Goal: Information Seeking & Learning: Learn about a topic

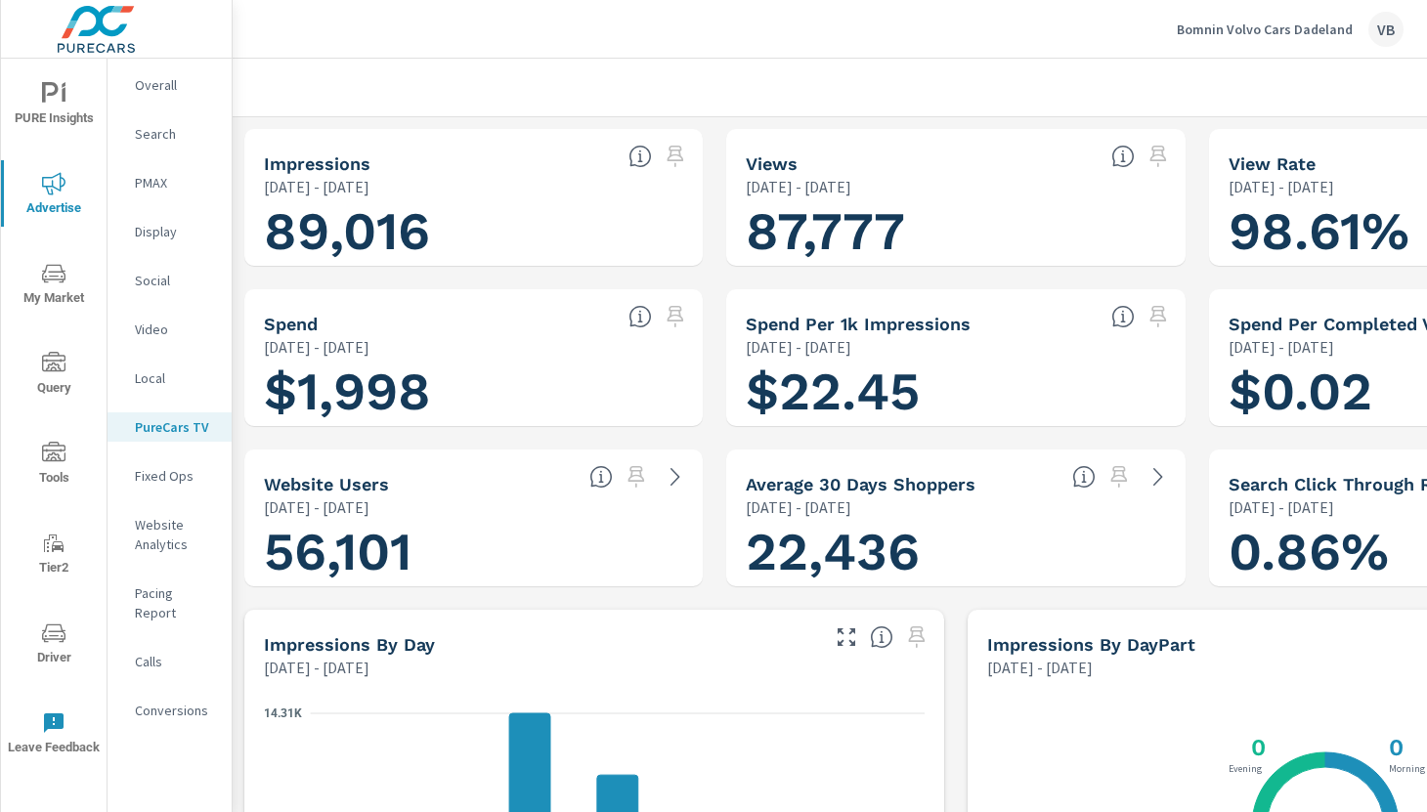
scroll to position [1836, 194]
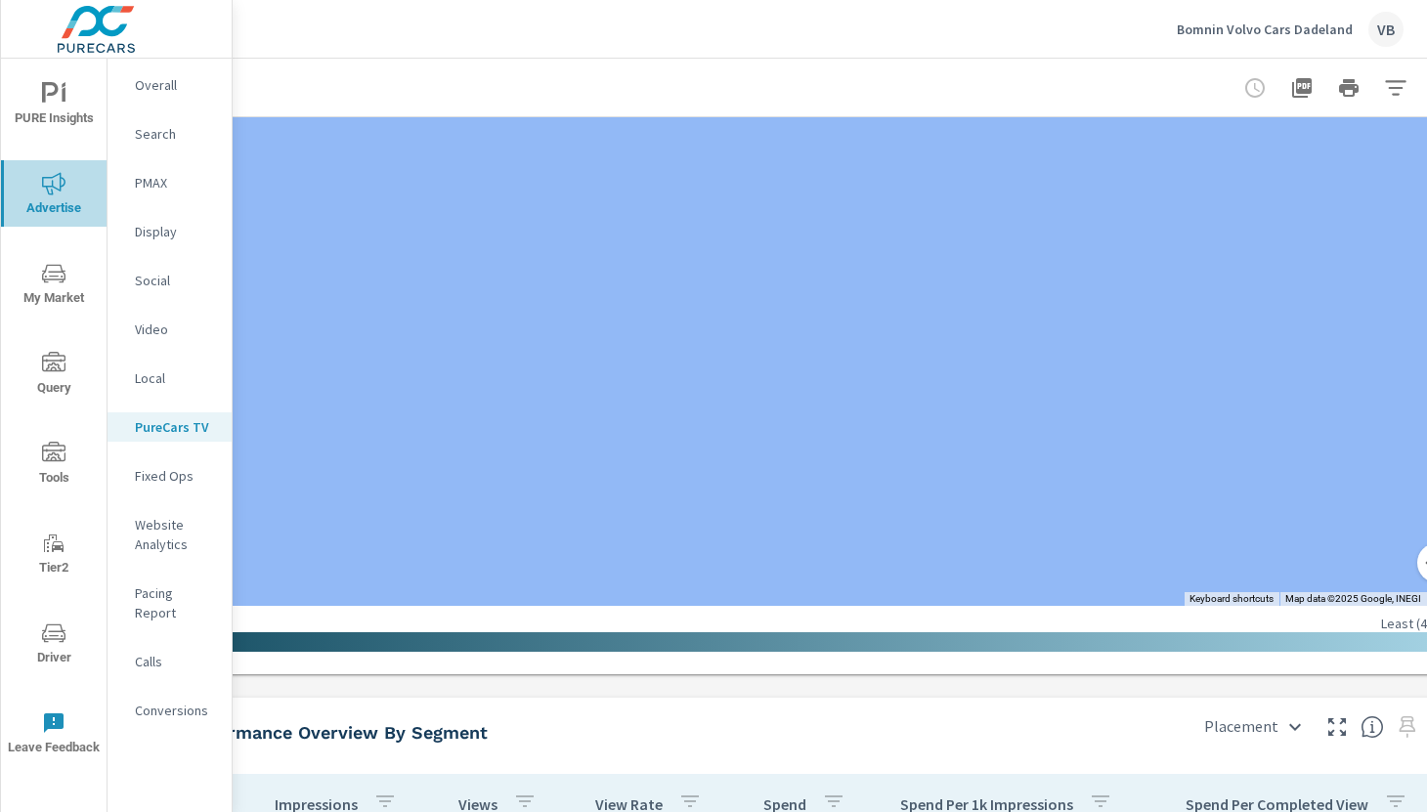
click at [54, 196] on span "Advertise" at bounding box center [54, 196] width 94 height 48
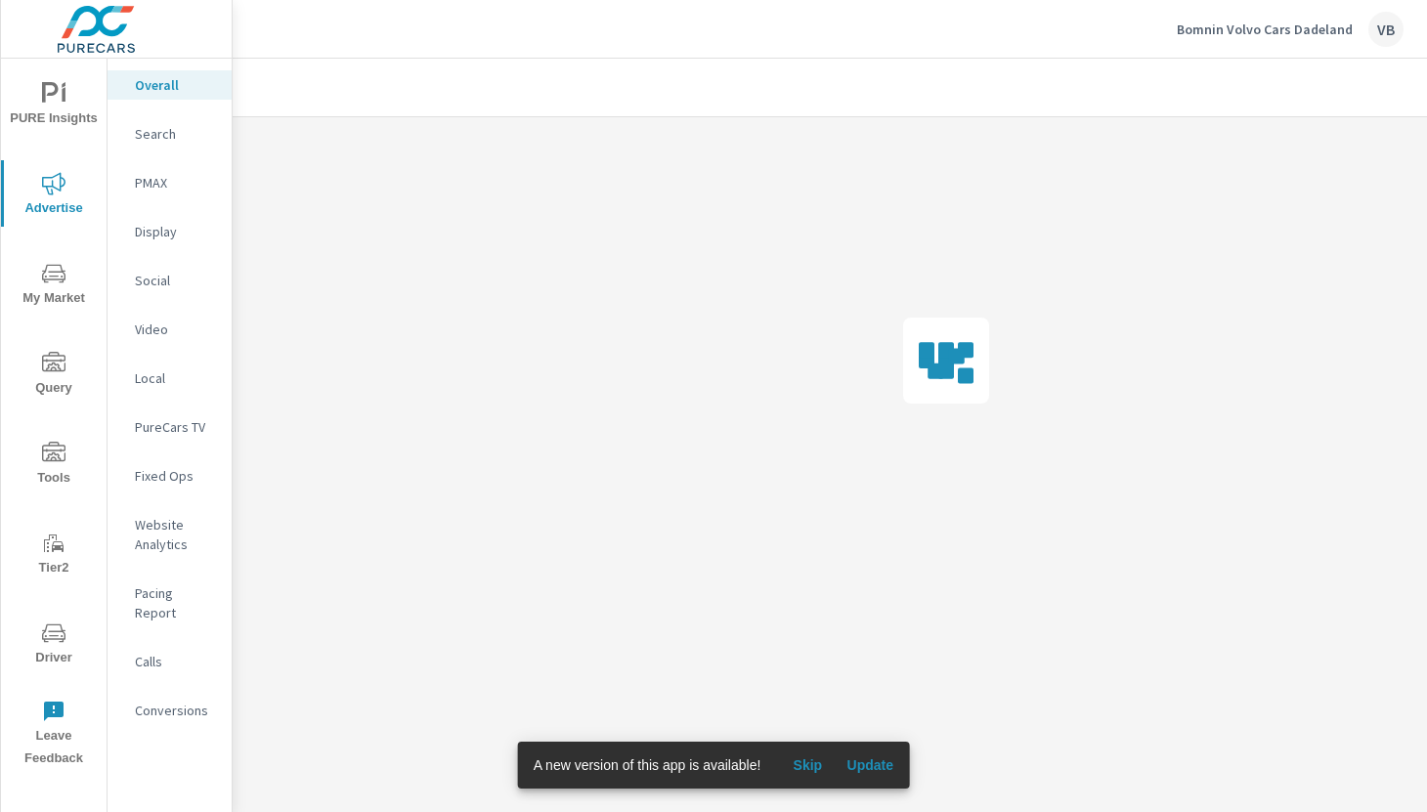
click at [151, 237] on p "Display" at bounding box center [175, 232] width 81 height 20
click at [814, 768] on span "Skip" at bounding box center [807, 766] width 47 height 18
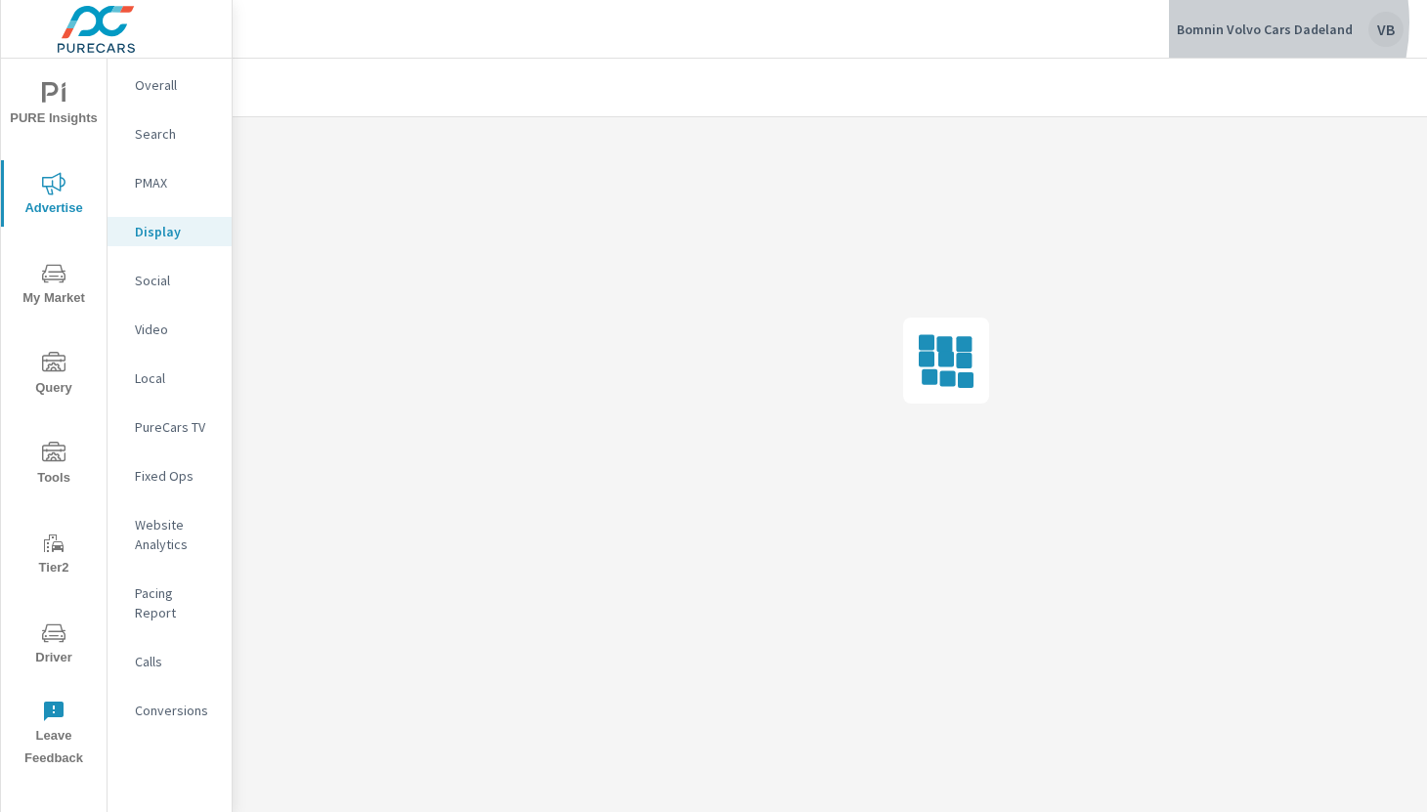
click at [1232, 22] on p "Bomnin Volvo Cars Dadeland" at bounding box center [1265, 30] width 176 height 18
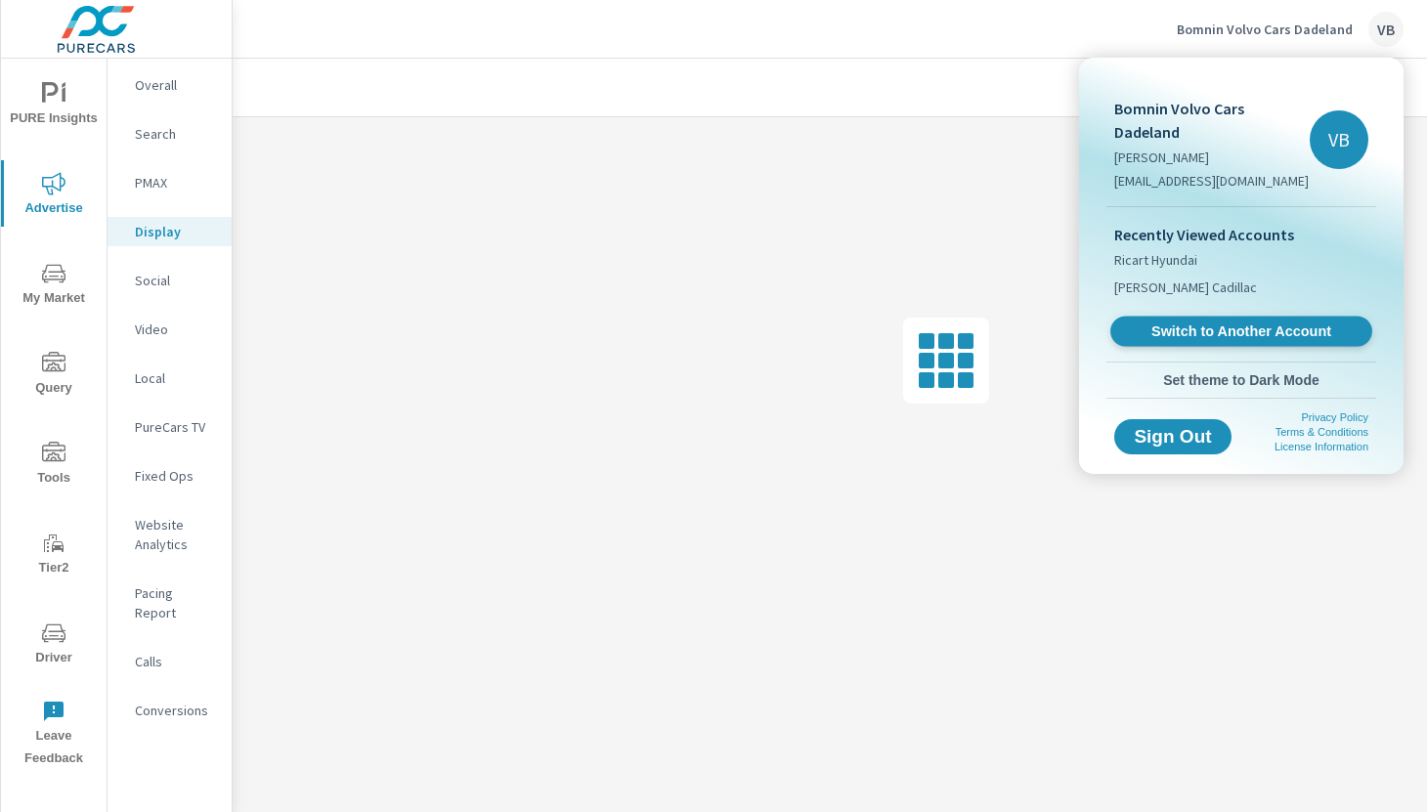
click at [1234, 323] on span "Switch to Another Account" at bounding box center [1241, 332] width 240 height 19
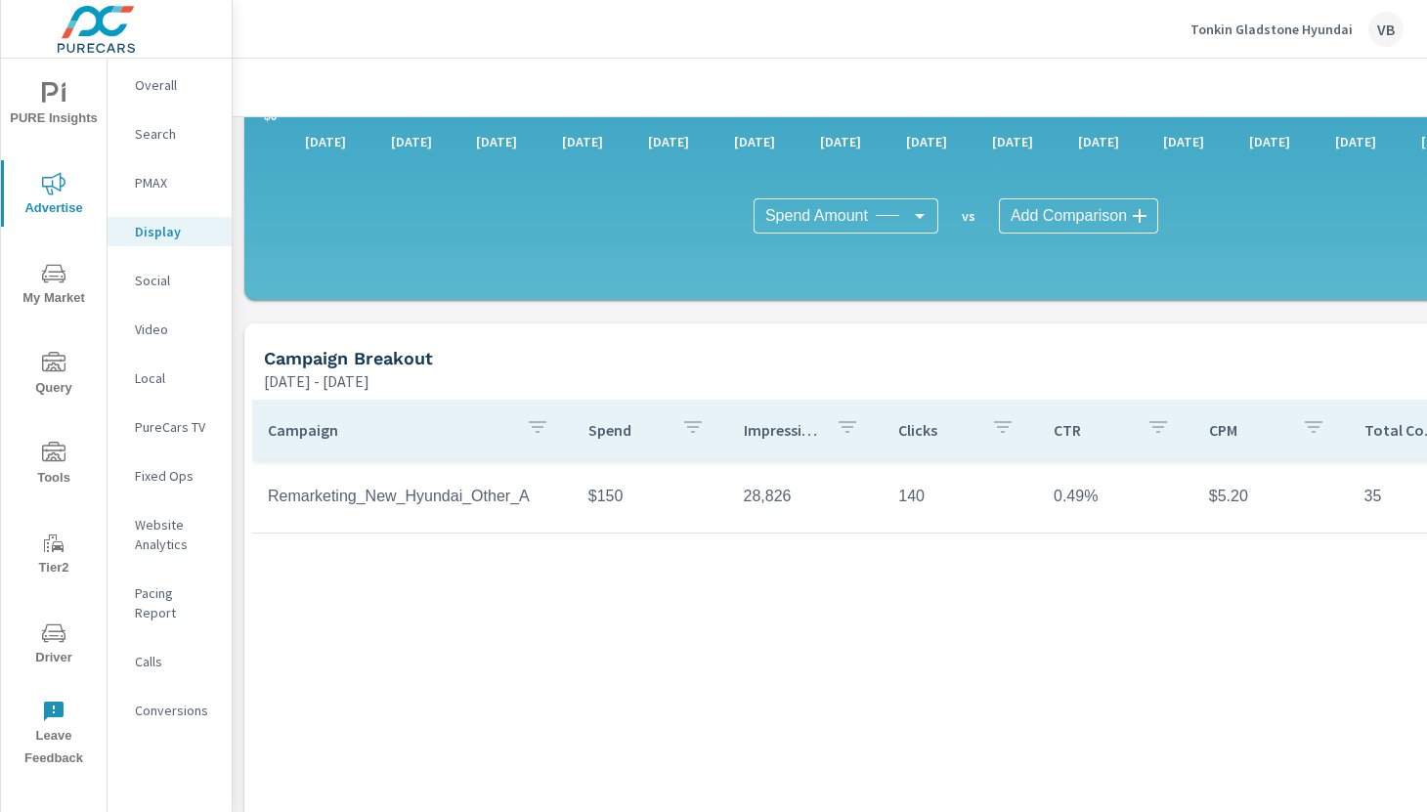
scroll to position [451, 0]
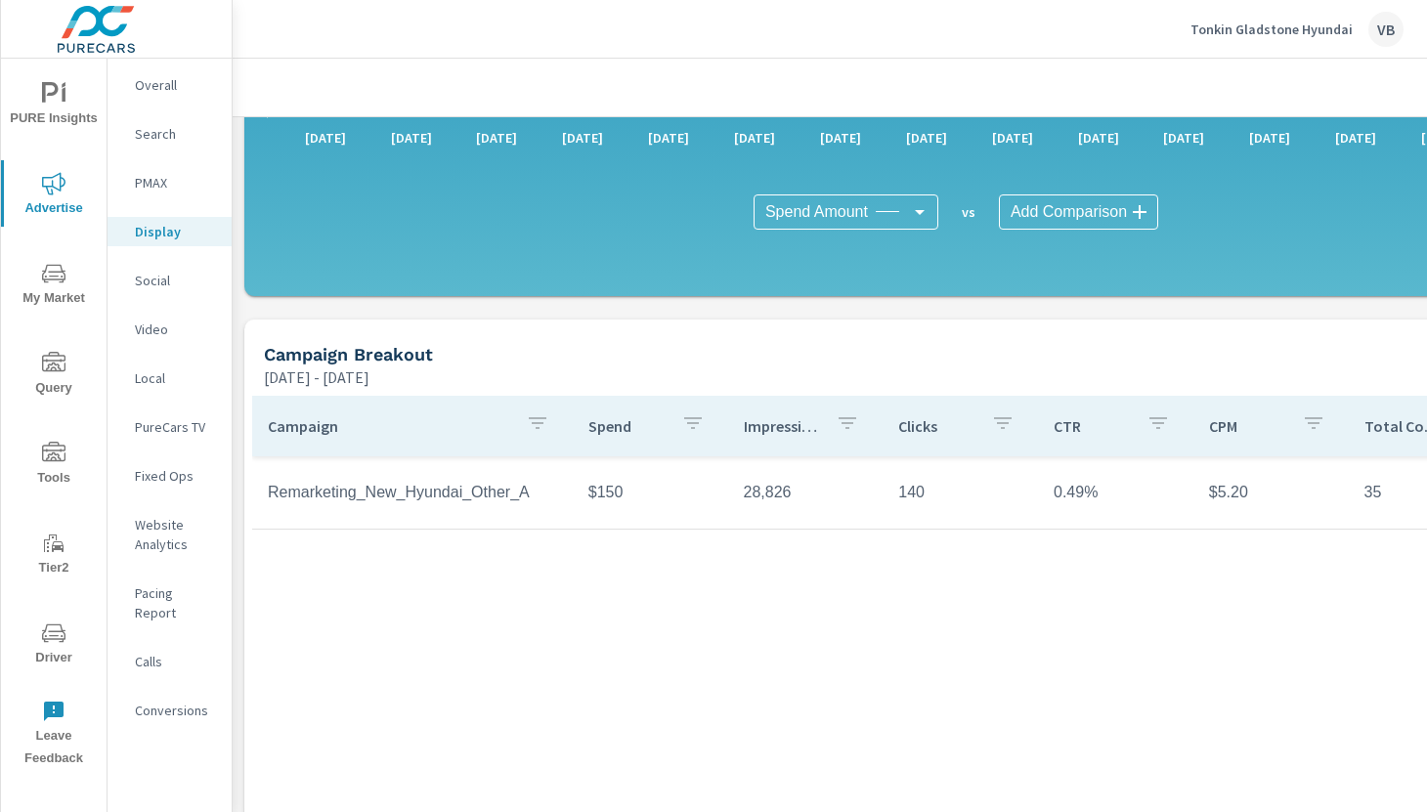
click at [389, 499] on td "Remarketing_New_Hyundai_Other_A" at bounding box center [412, 492] width 321 height 49
click at [415, 492] on td "Remarketing_New_Hyundai_Other_A" at bounding box center [412, 492] width 321 height 49
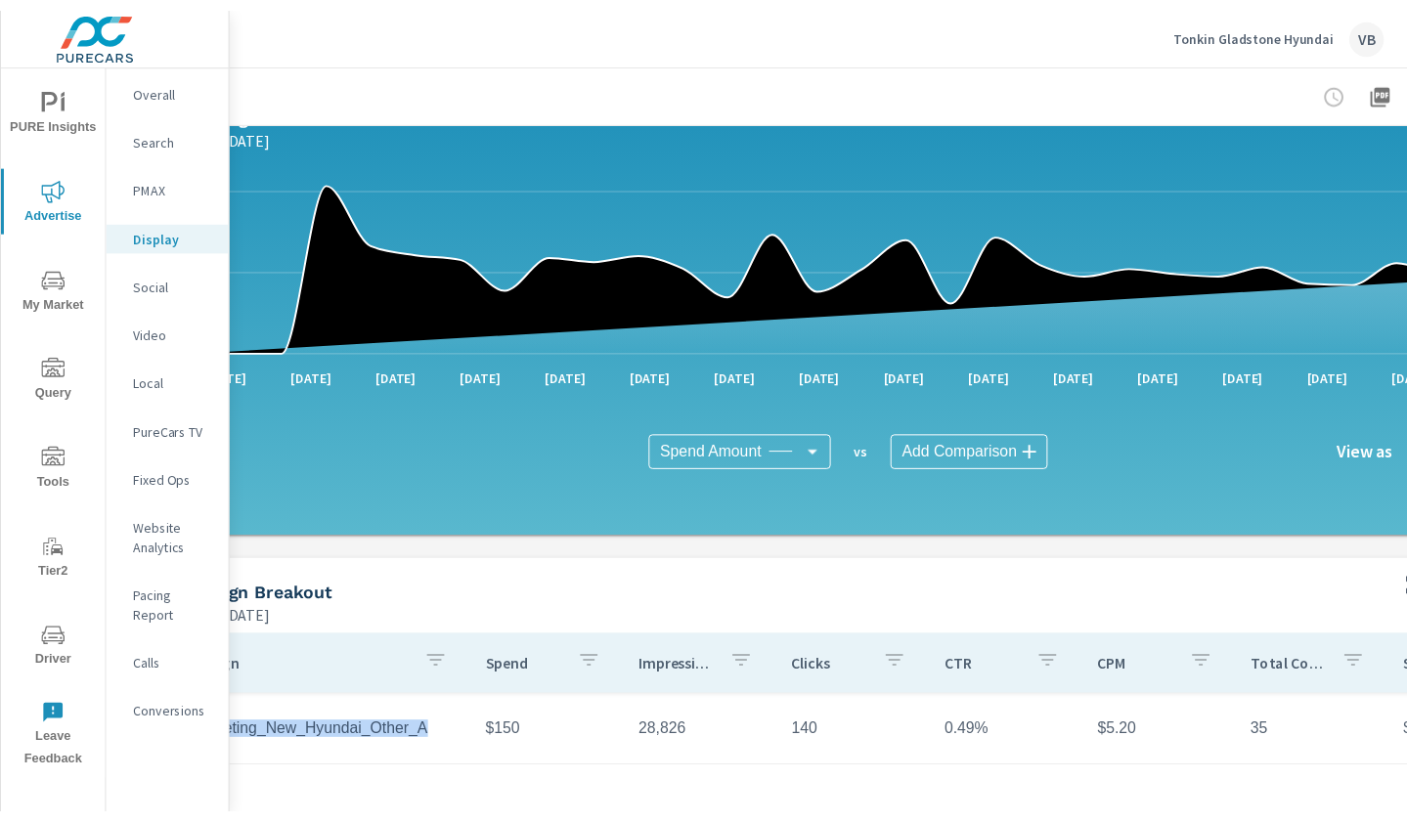
scroll to position [215, 0]
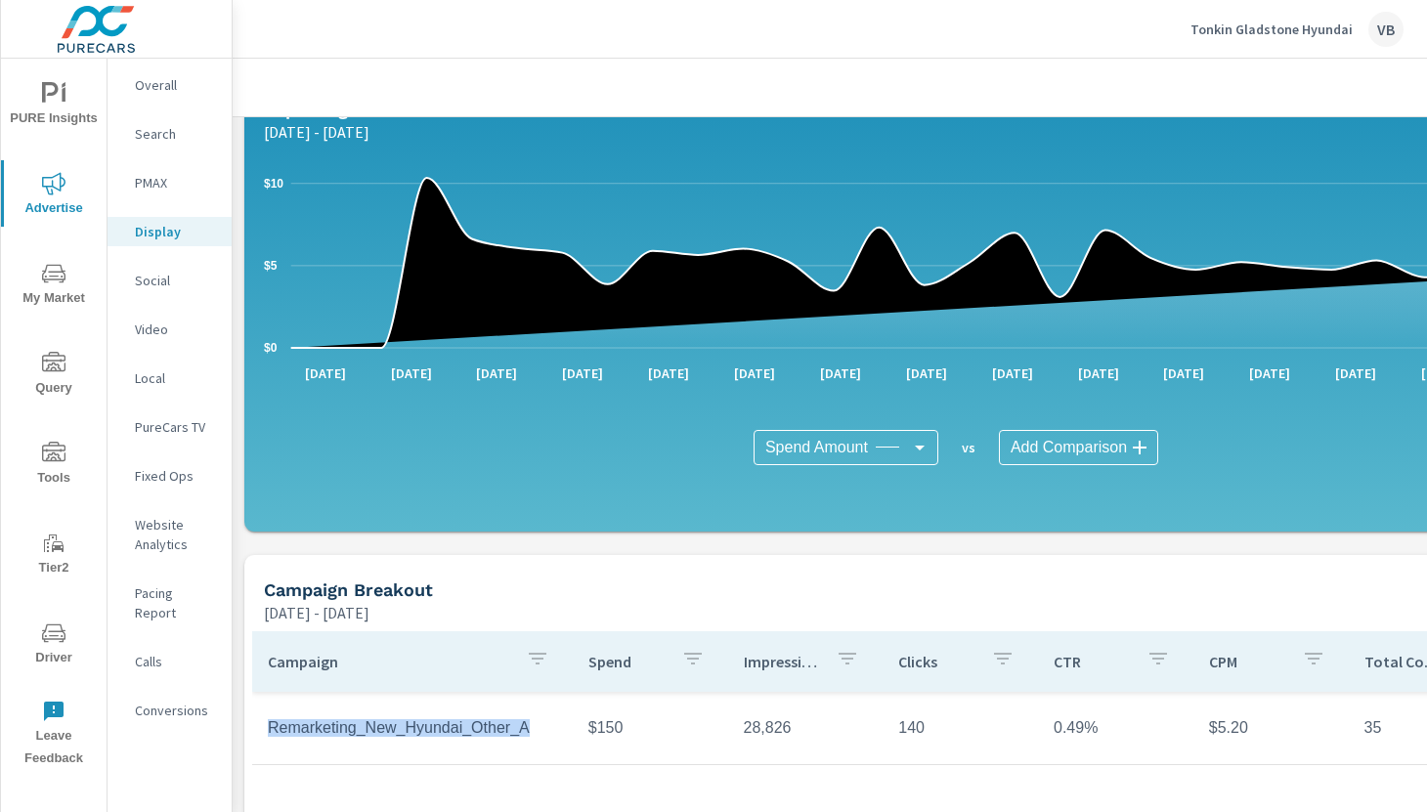
click at [403, 726] on td "Remarketing_New_Hyundai_Other_A" at bounding box center [412, 728] width 321 height 49
click at [409, 728] on td "Remarketing_New_Hyundai_Other_A" at bounding box center [412, 728] width 321 height 49
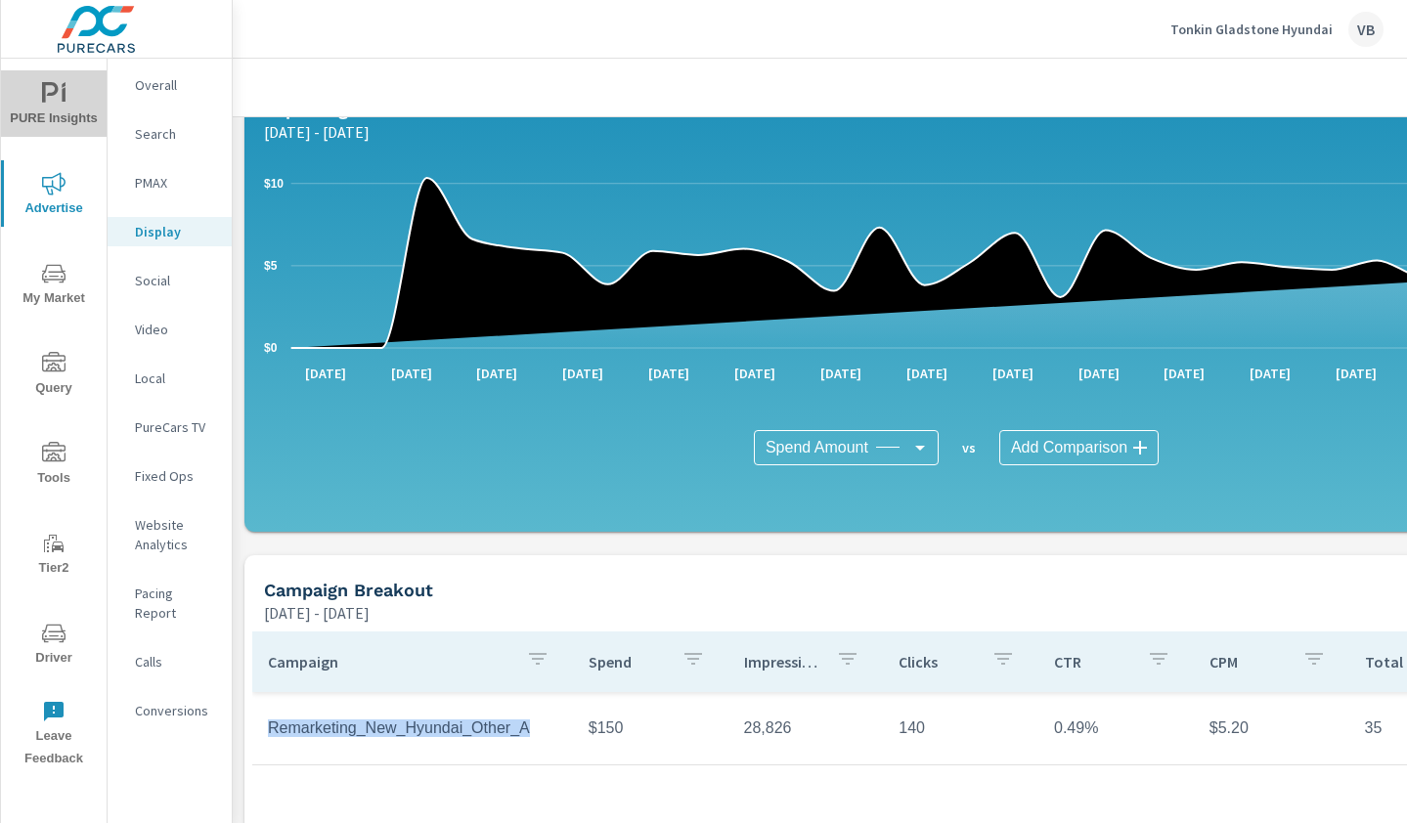
click at [34, 91] on span "PURE Insights" at bounding box center [54, 106] width 94 height 48
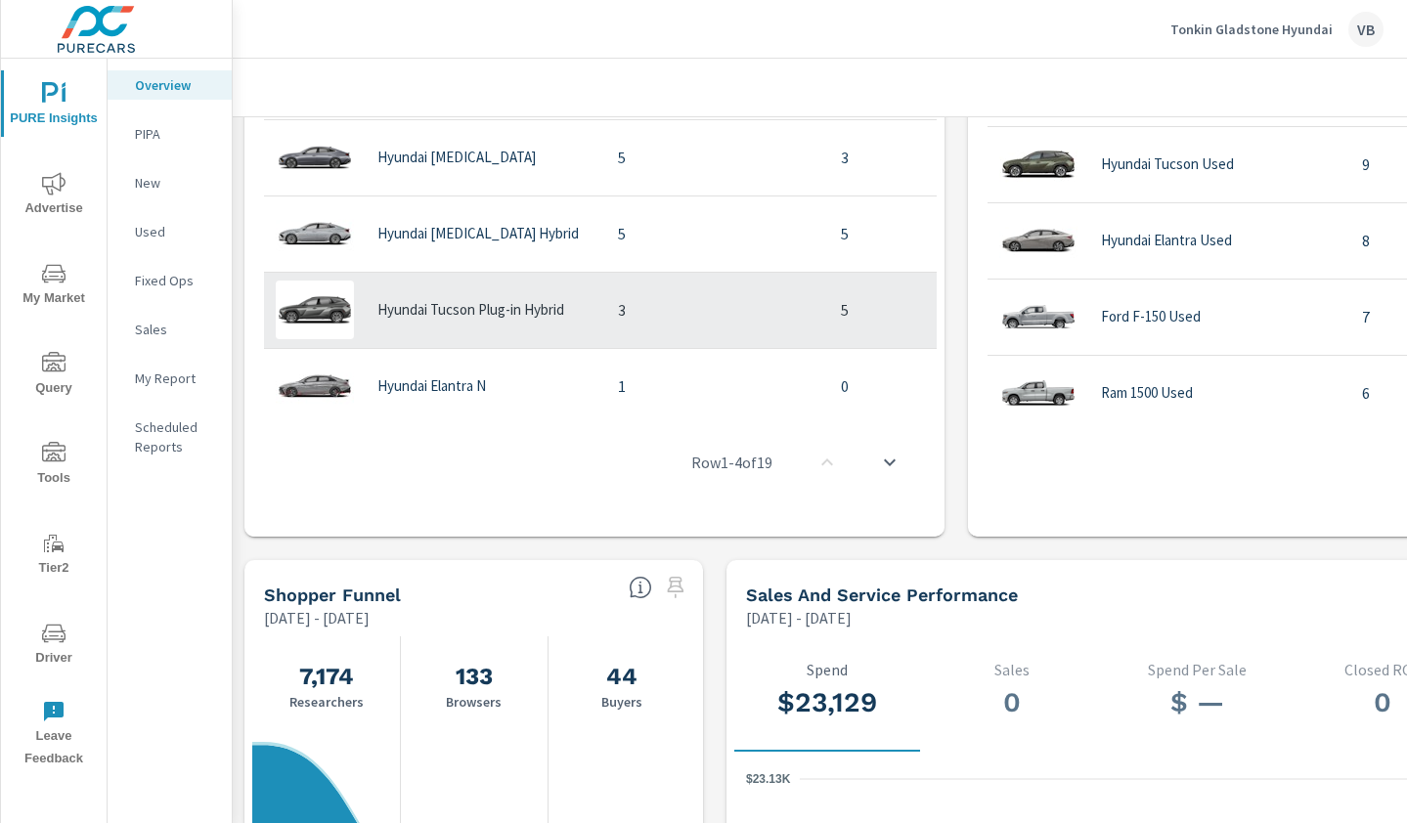
scroll to position [1103, 0]
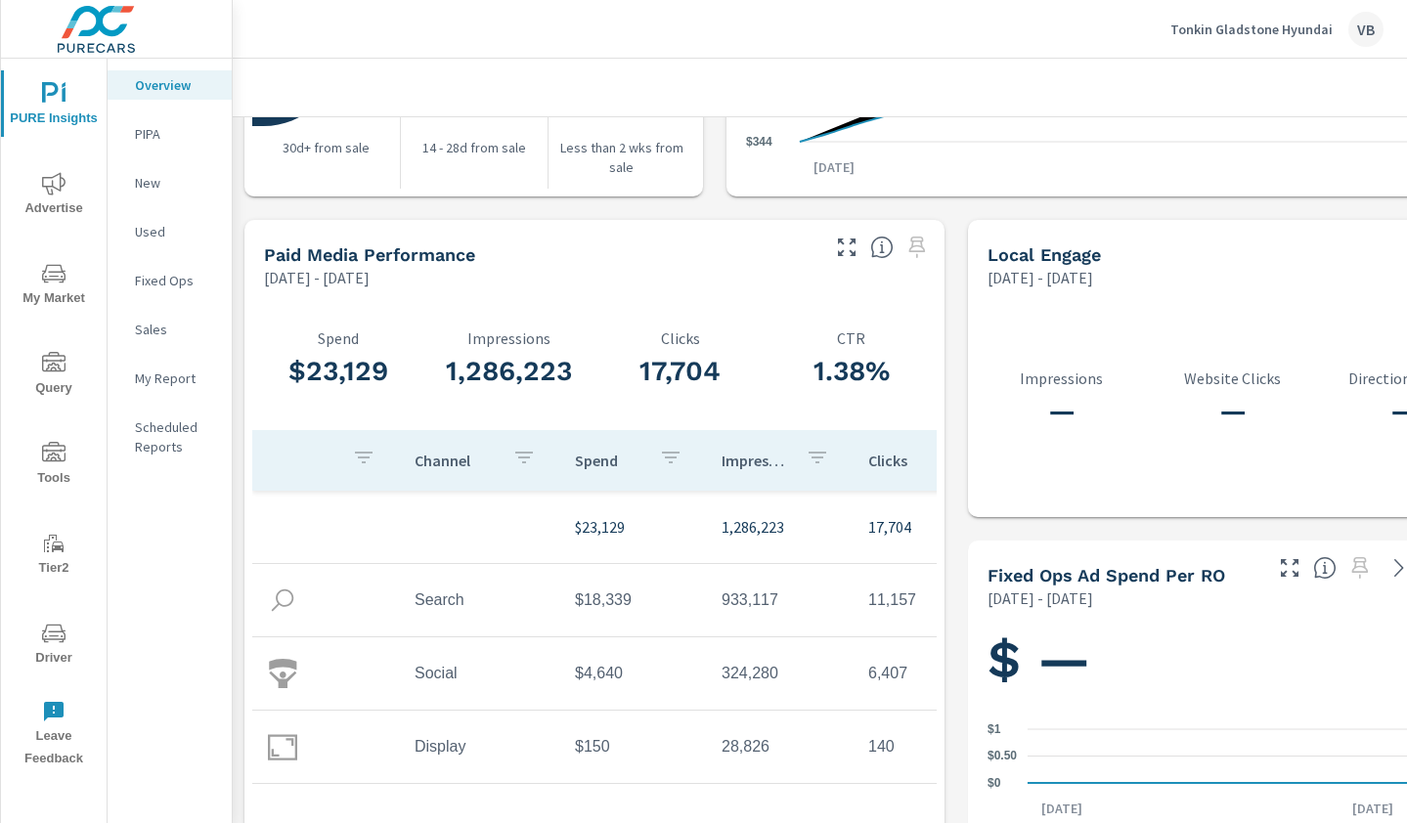
scroll to position [2515, 0]
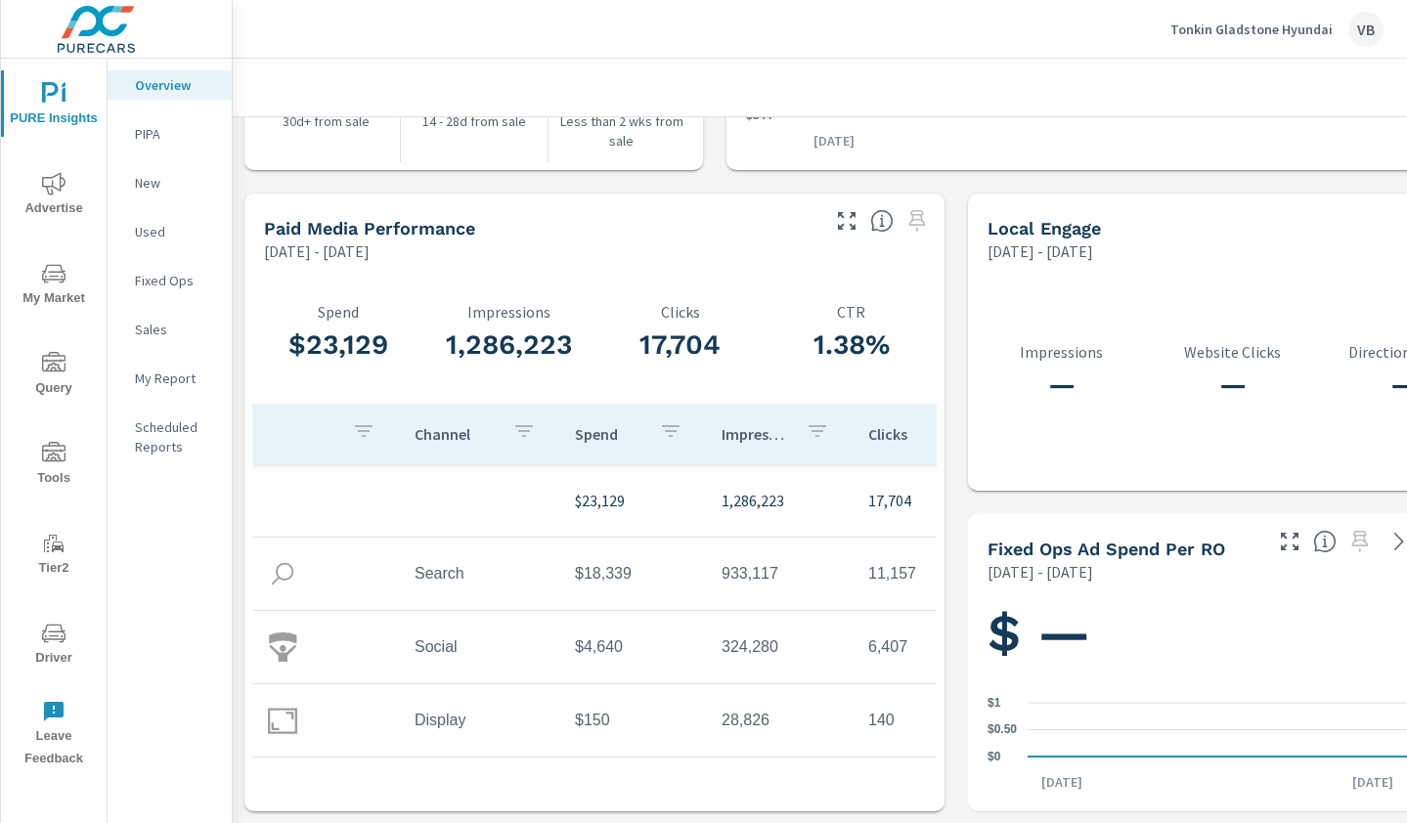
click at [276, 712] on img at bounding box center [282, 720] width 29 height 29
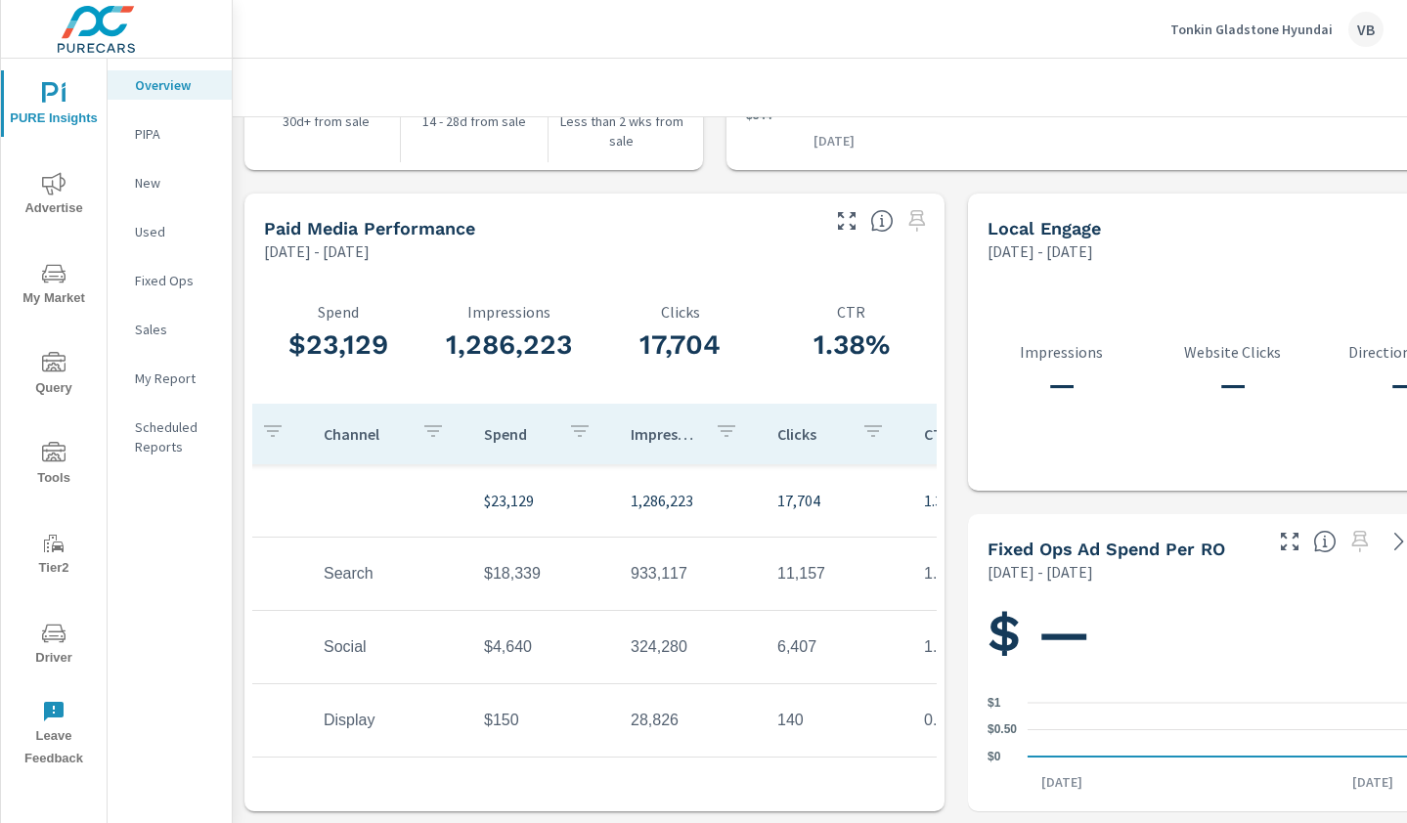
scroll to position [0, 208]
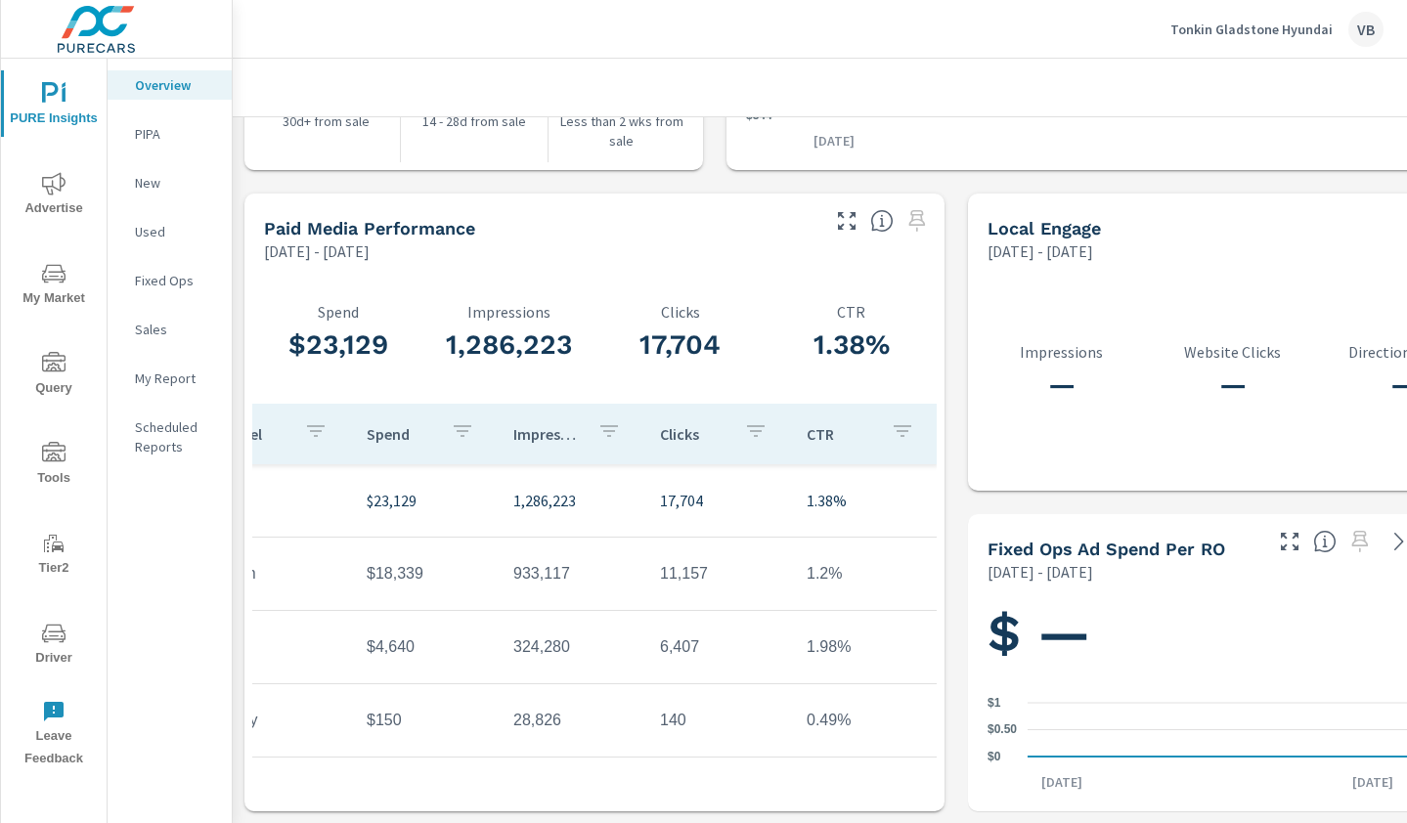
click at [154, 191] on p "New" at bounding box center [175, 183] width 81 height 20
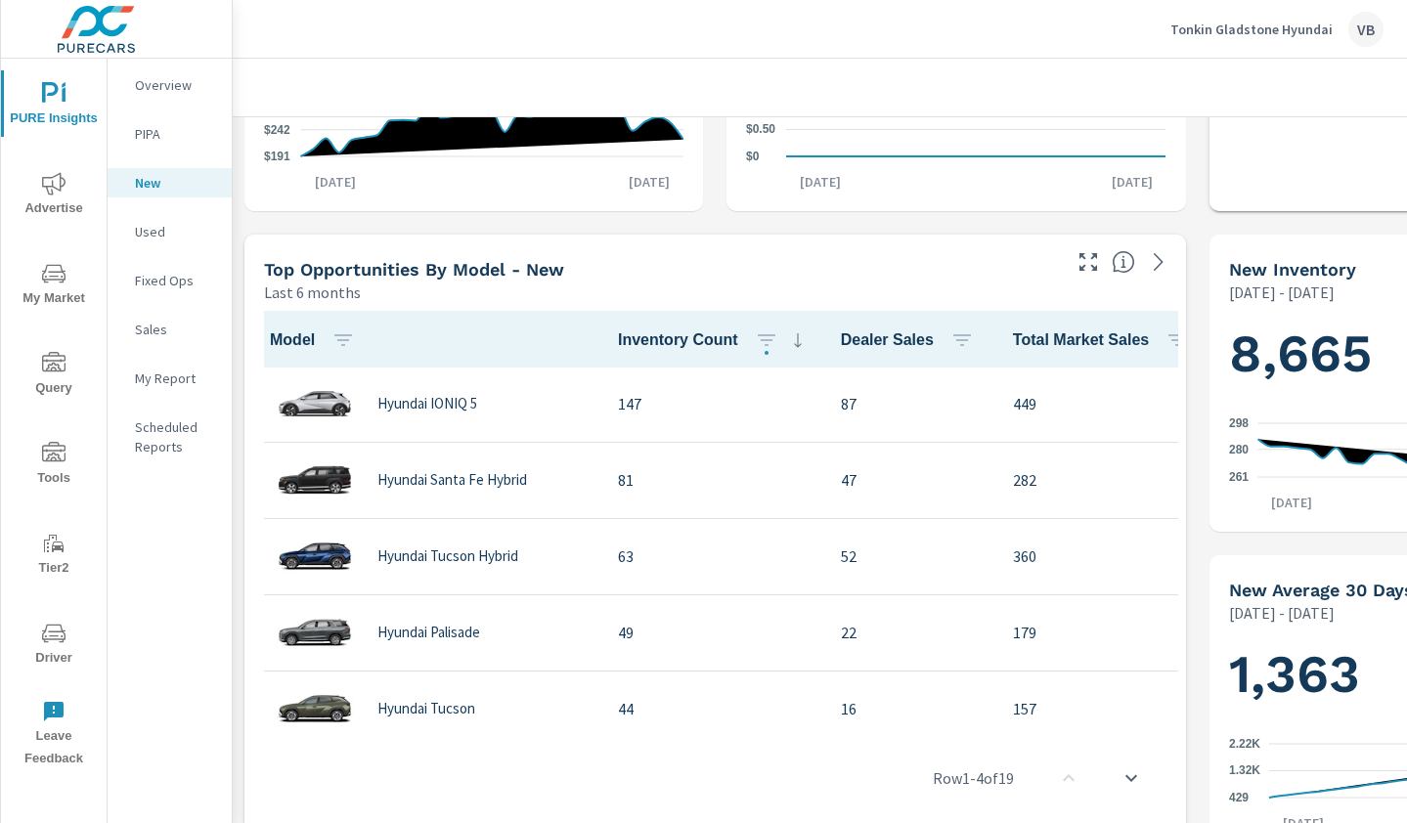
scroll to position [549, 0]
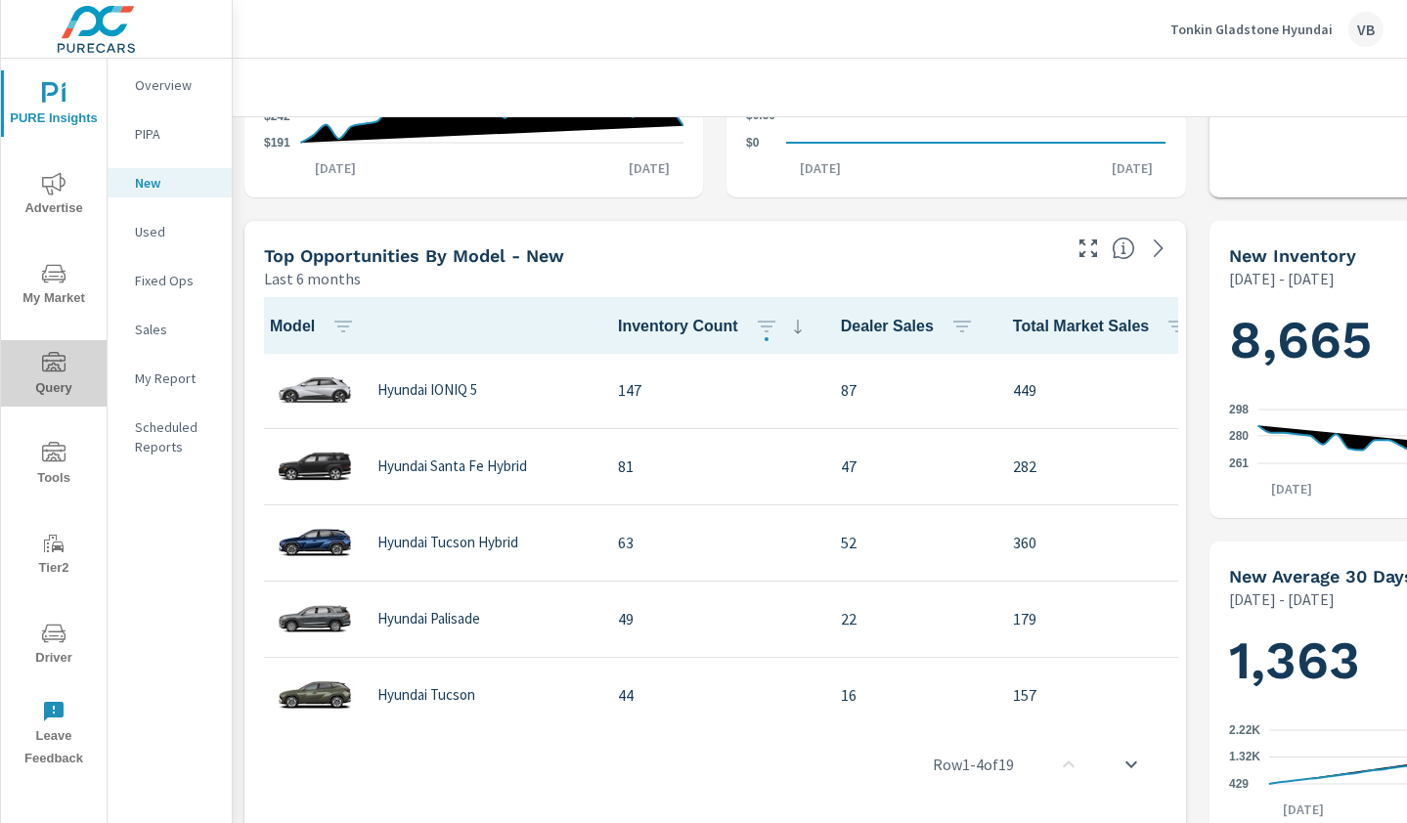
click at [56, 368] on icon "nav menu" at bounding box center [53, 362] width 23 height 20
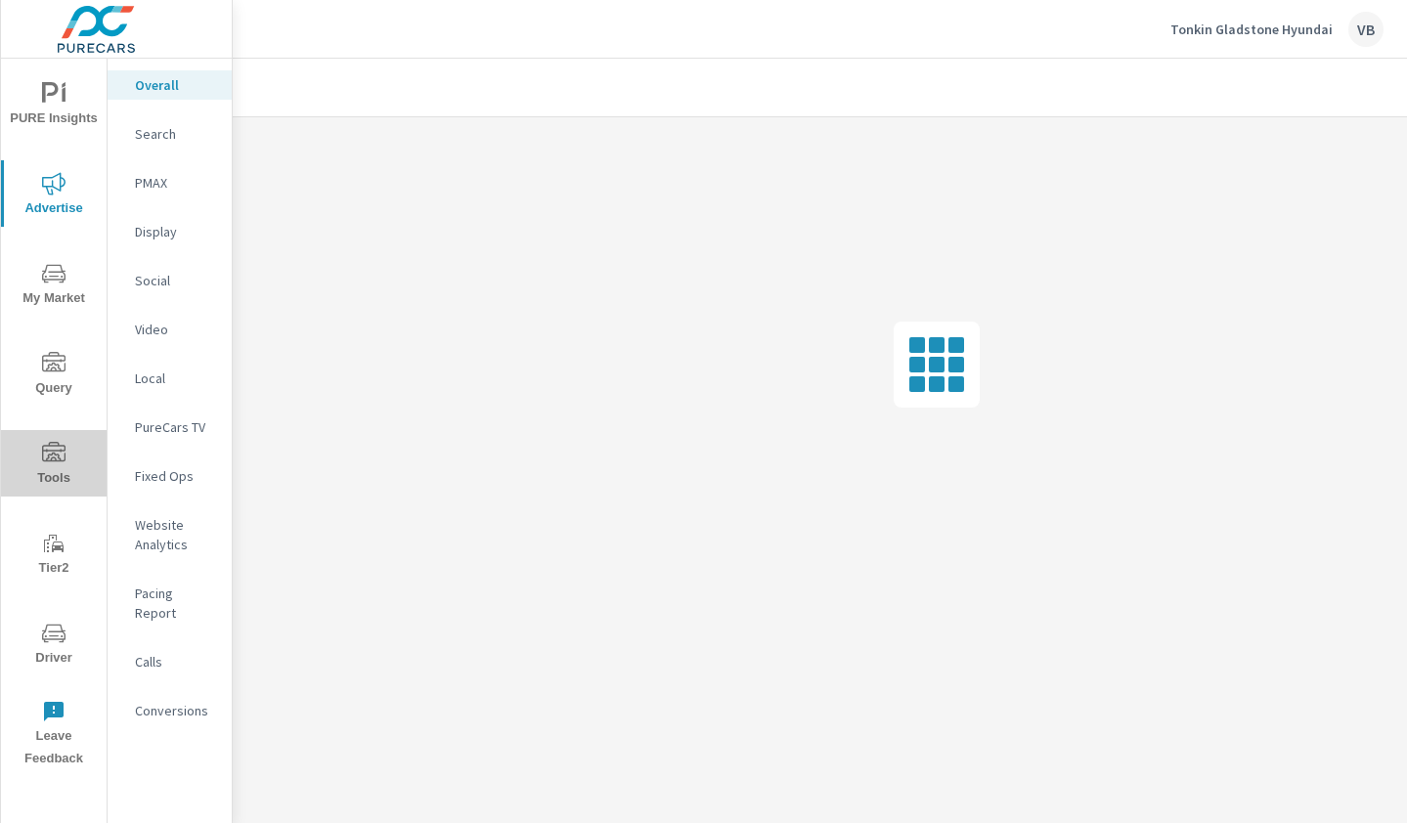
click at [59, 464] on icon "nav menu" at bounding box center [53, 453] width 23 height 23
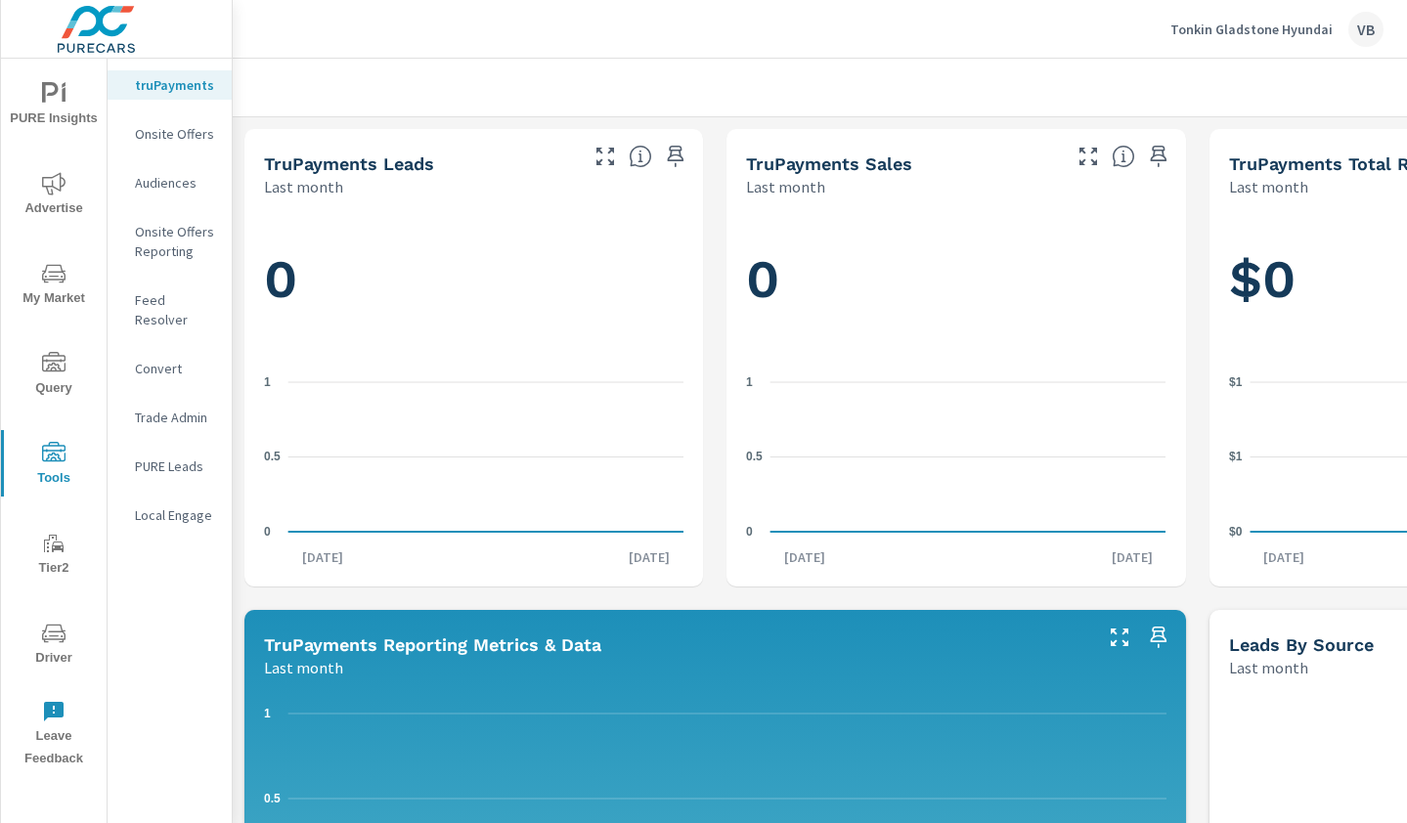
click at [168, 133] on p "Onsite Offers" at bounding box center [175, 134] width 81 height 20
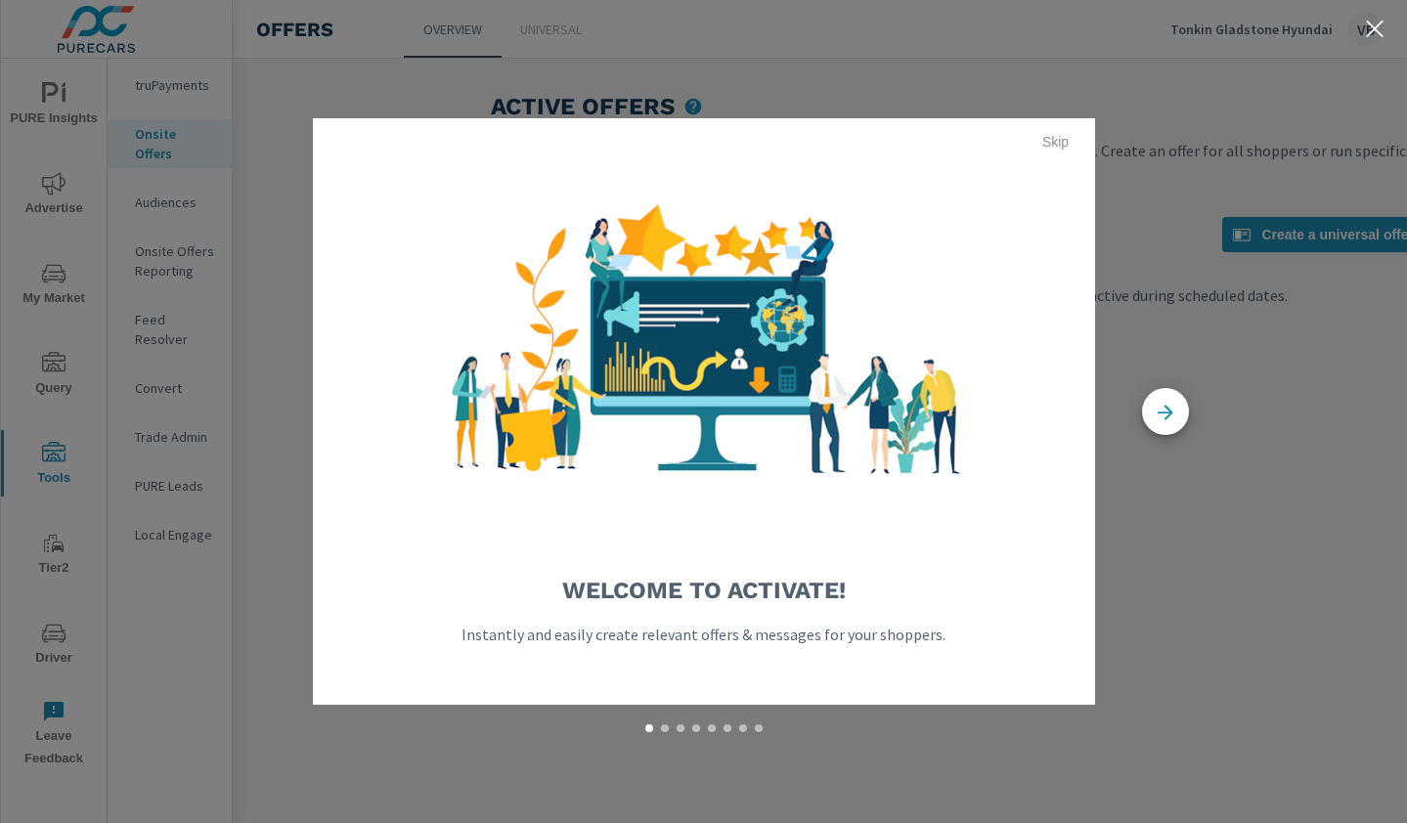
click at [160, 186] on div "Welcome to Activate! Instantly and easily create relevant offers & messages for…" at bounding box center [703, 411] width 1407 height 823
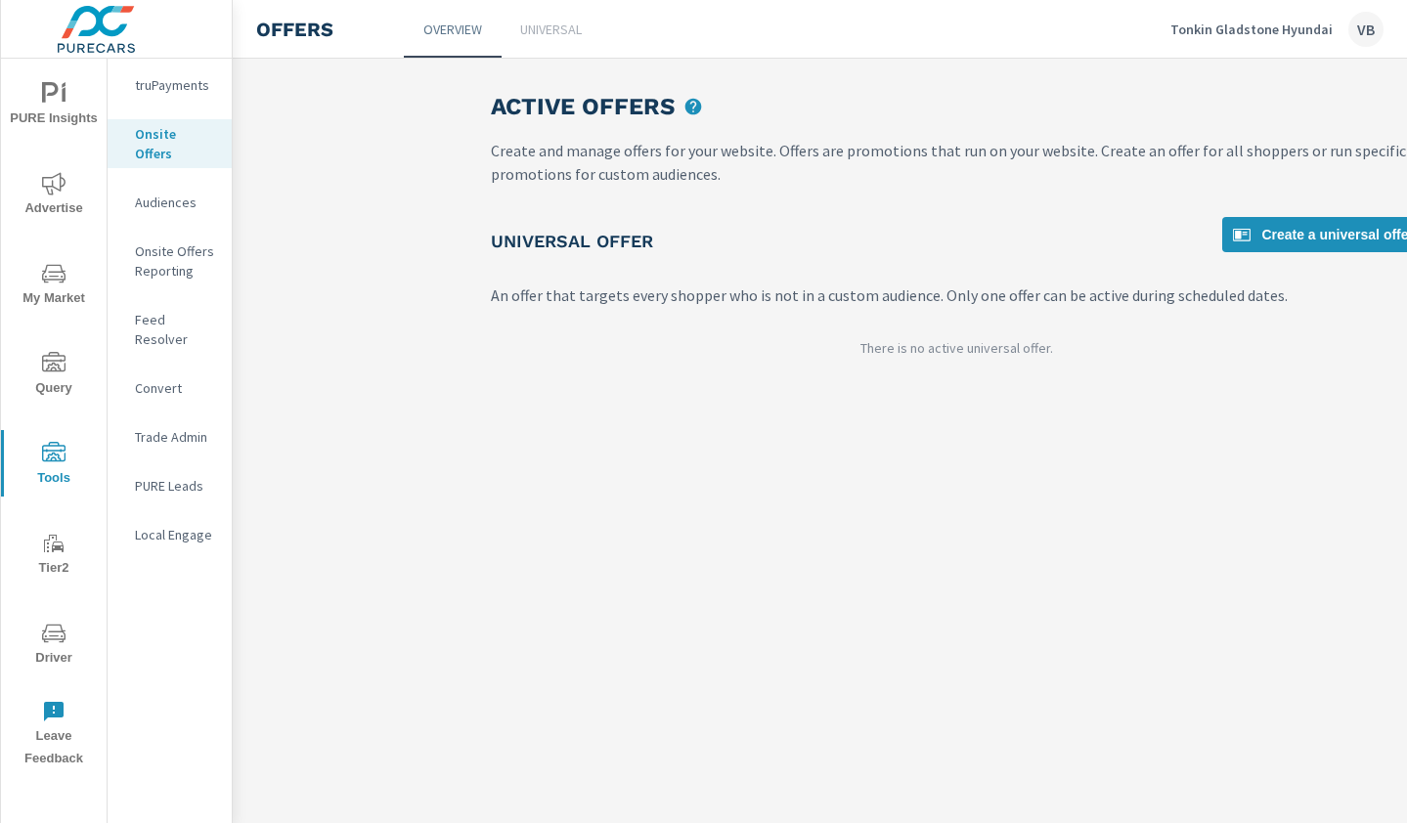
click at [169, 267] on nav "truPayments Onsite Offers Audiences Onsite Offers Reporting Feed Resolver Conve…" at bounding box center [170, 318] width 124 height 518
